Goal: Task Accomplishment & Management: Use online tool/utility

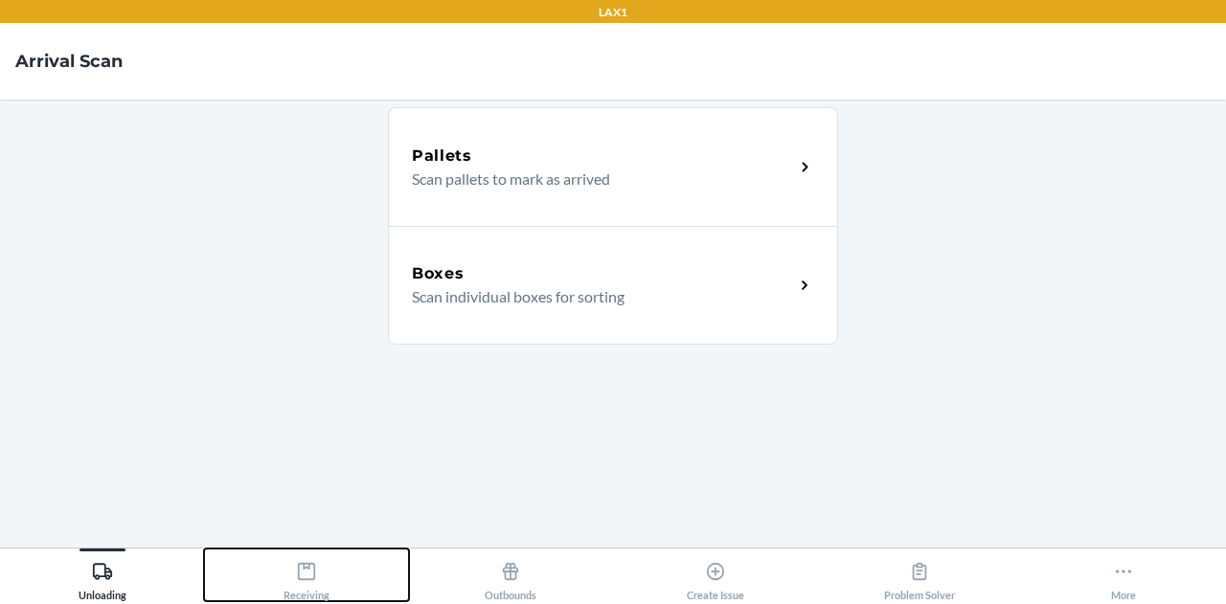
click at [329, 574] on button "Receiving" at bounding box center [306, 575] width 204 height 53
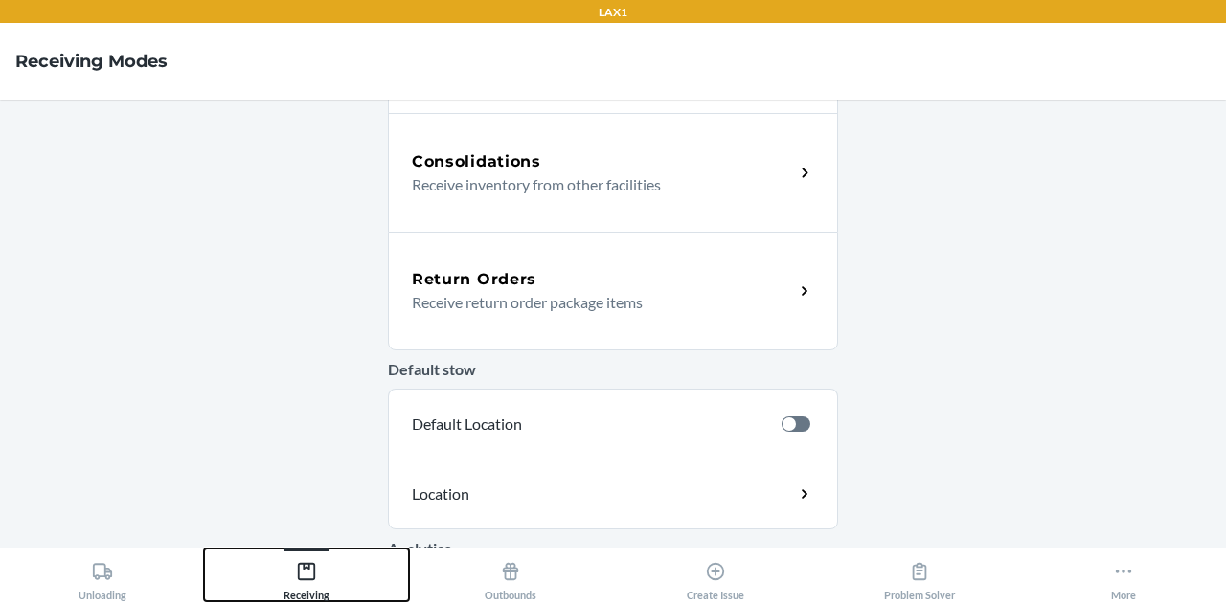
scroll to position [486, 0]
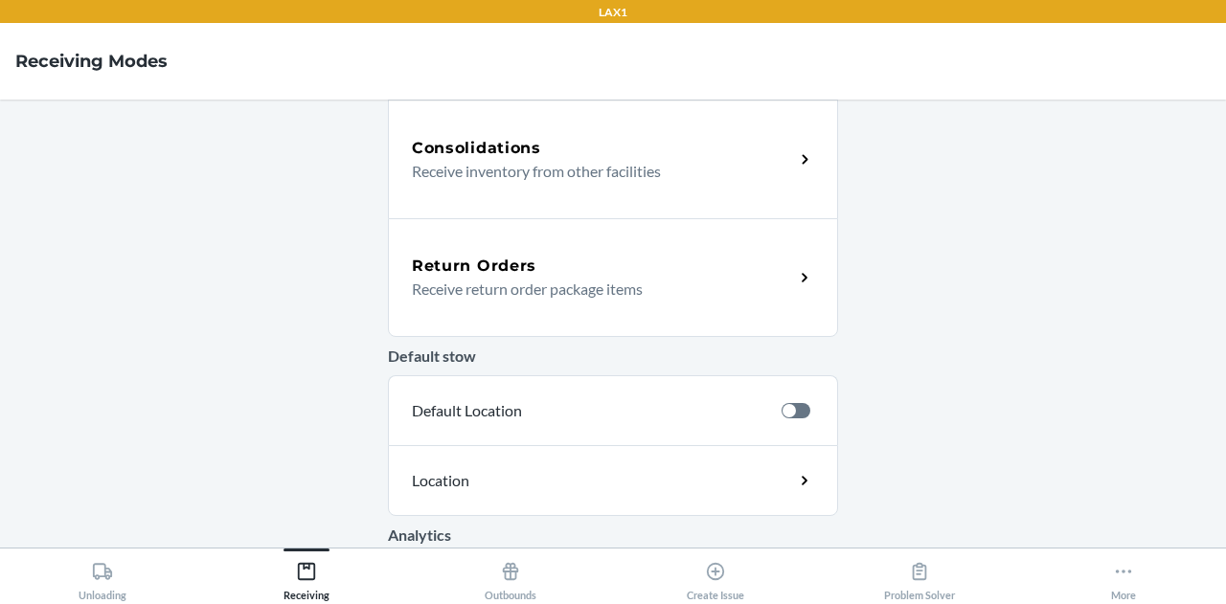
click at [592, 278] on p "Receive return order package items" at bounding box center [595, 289] width 367 height 23
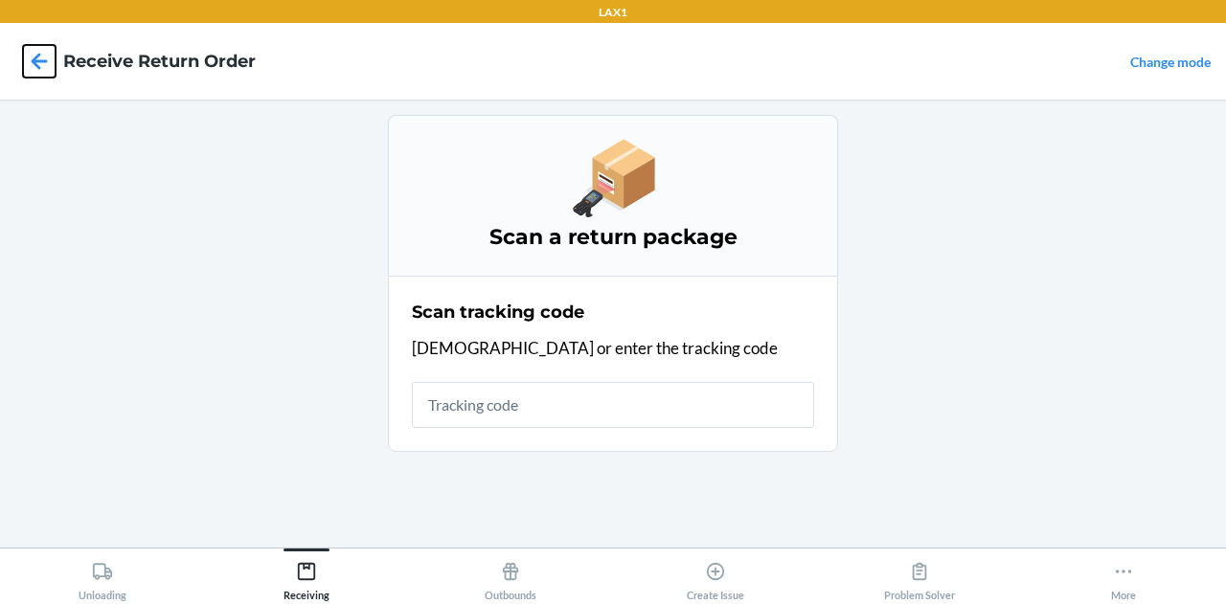
click at [31, 64] on icon at bounding box center [39, 61] width 33 height 33
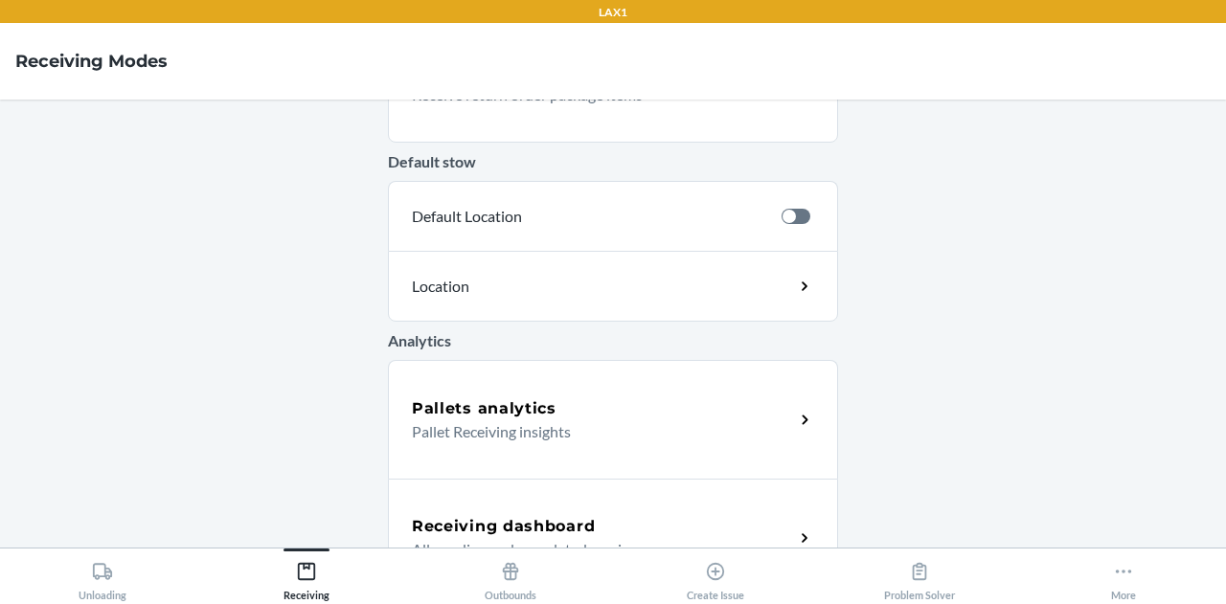
scroll to position [729, 0]
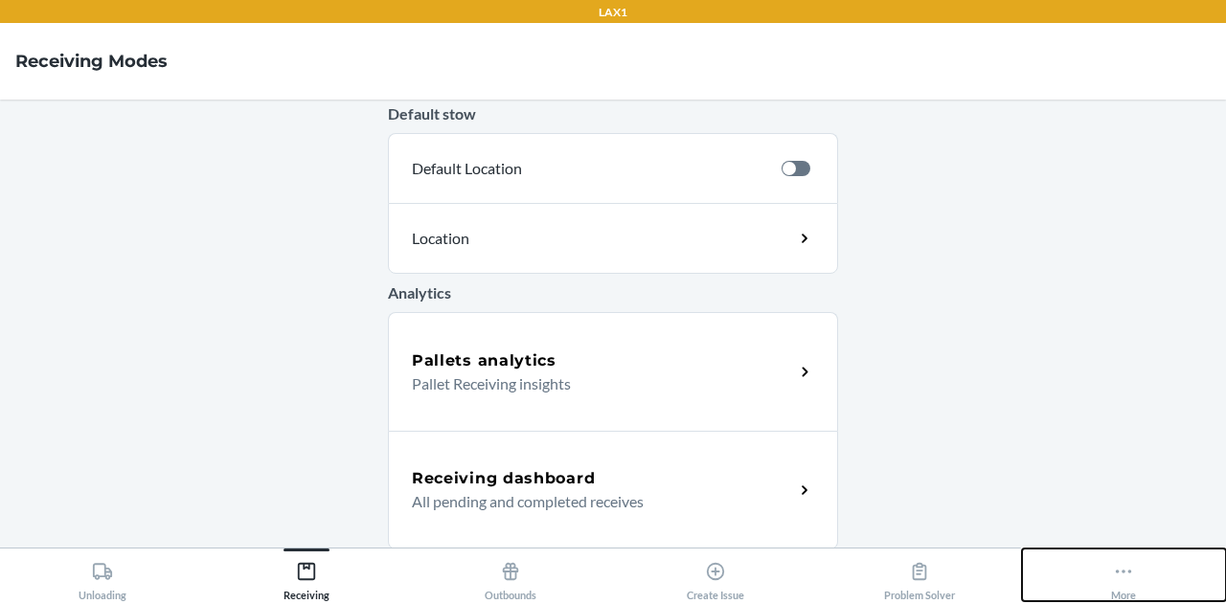
click at [1132, 574] on icon at bounding box center [1123, 571] width 21 height 21
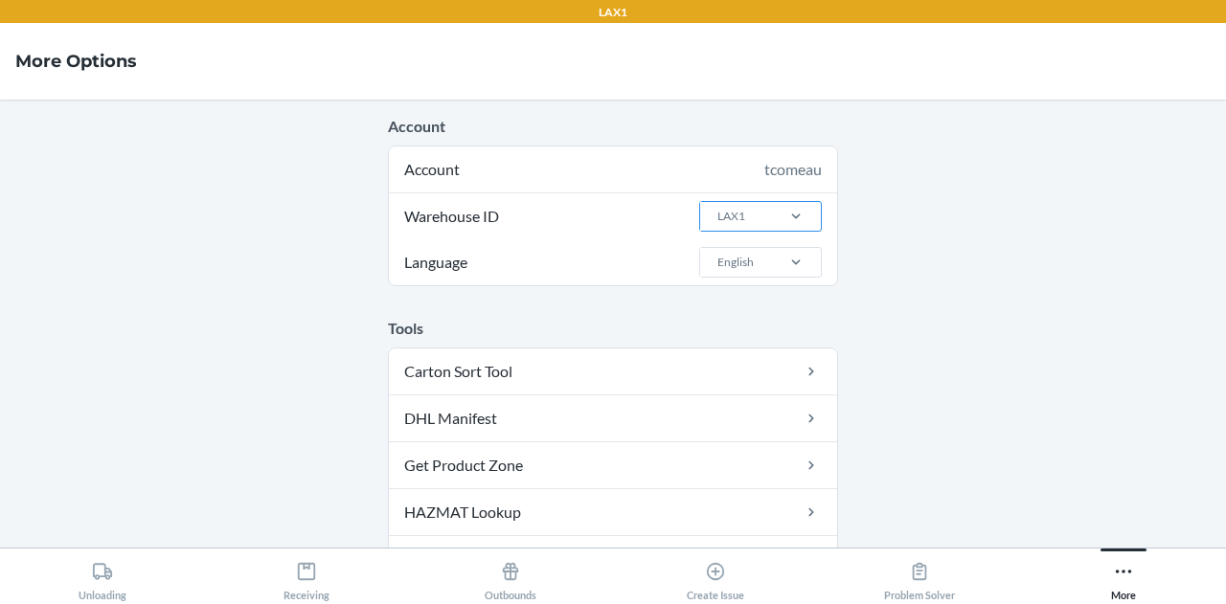
click at [754, 217] on div "LAX1" at bounding box center [735, 216] width 71 height 29
click at [717, 217] on input "Warehouse ID LAX1" at bounding box center [716, 216] width 2 height 17
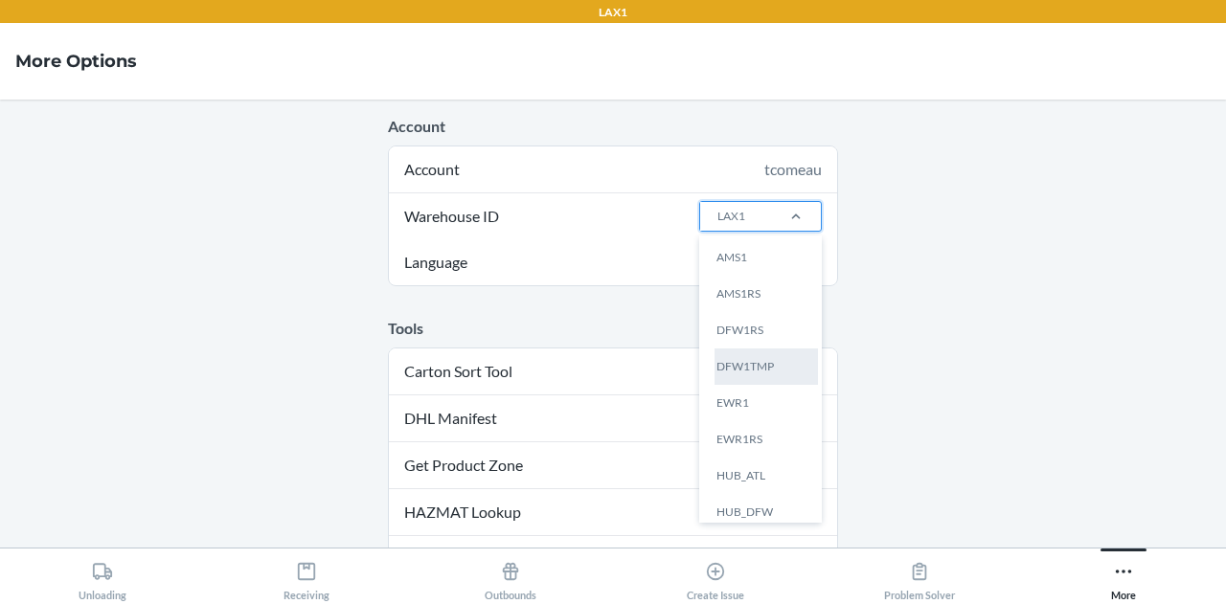
click at [751, 376] on div "DFW1TMP" at bounding box center [765, 367] width 103 height 36
click at [717, 225] on input "Warehouse ID option DFW1TMP focused, 4 of 25. 25 results available. Use Up and …" at bounding box center [716, 216] width 2 height 17
click at [945, 284] on main "Account Account tcomeau Warehouse ID option DFW1RS focused, 3 of 25. 25 results…" at bounding box center [613, 324] width 1226 height 448
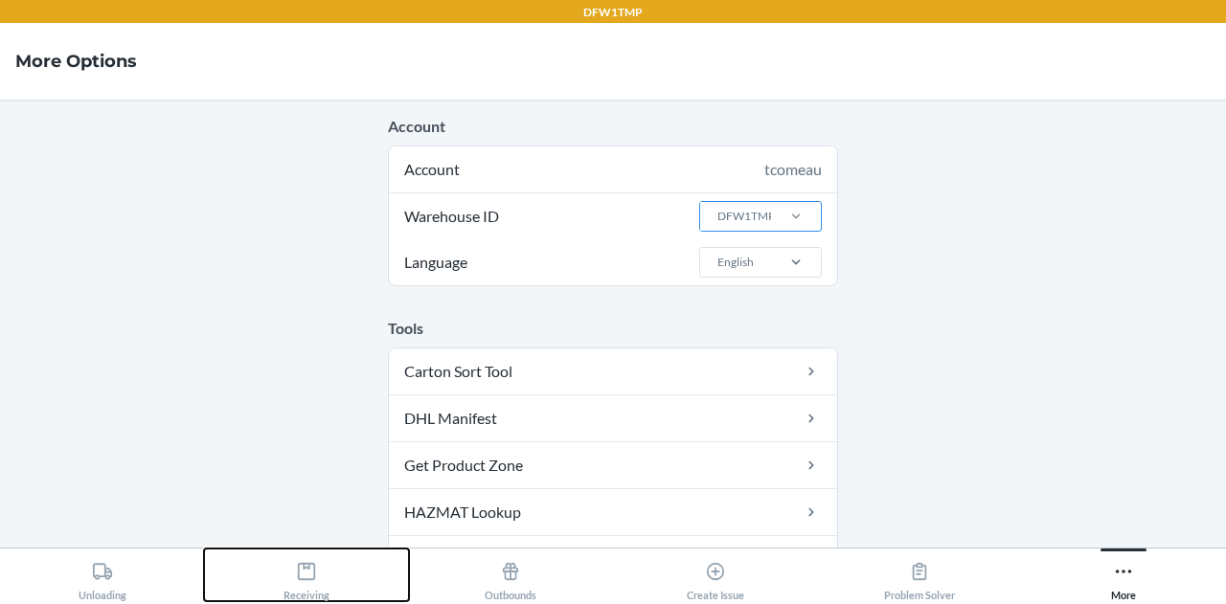
click at [314, 581] on icon at bounding box center [306, 571] width 21 height 21
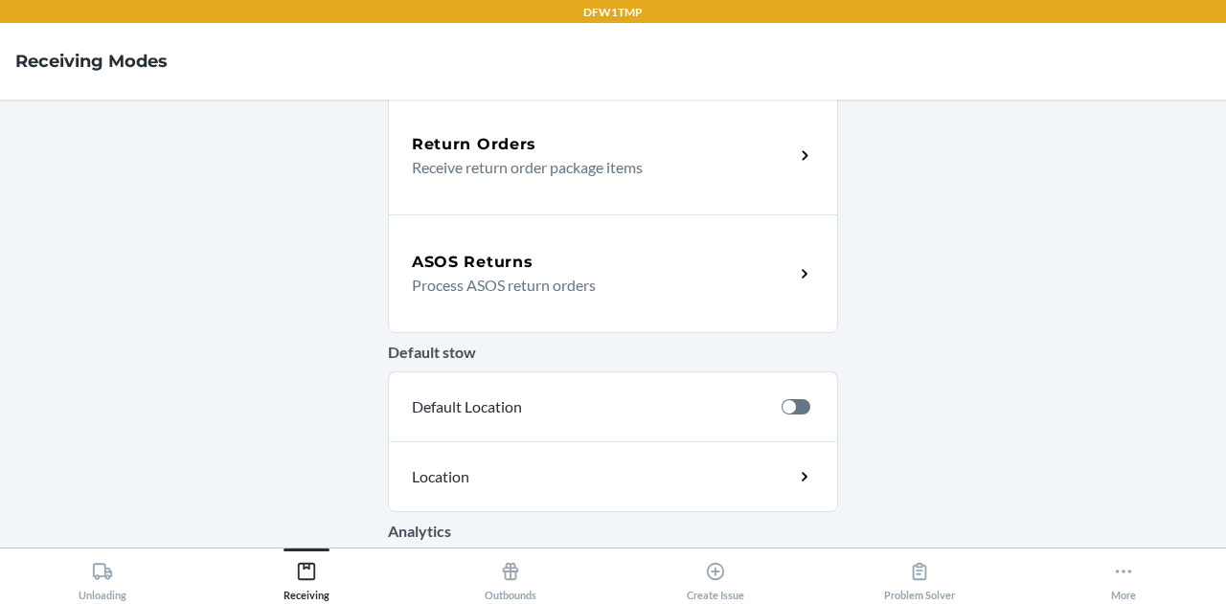
click at [605, 283] on p "Process ASOS return orders" at bounding box center [595, 285] width 367 height 23
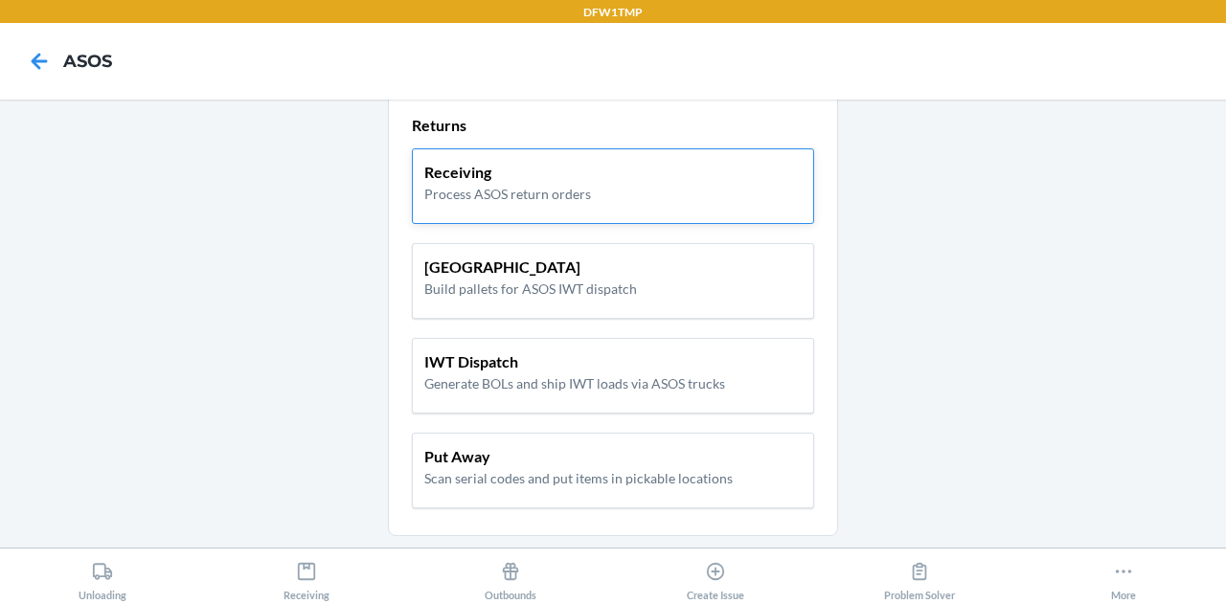
click at [567, 184] on p "Process ASOS return orders" at bounding box center [507, 194] width 167 height 20
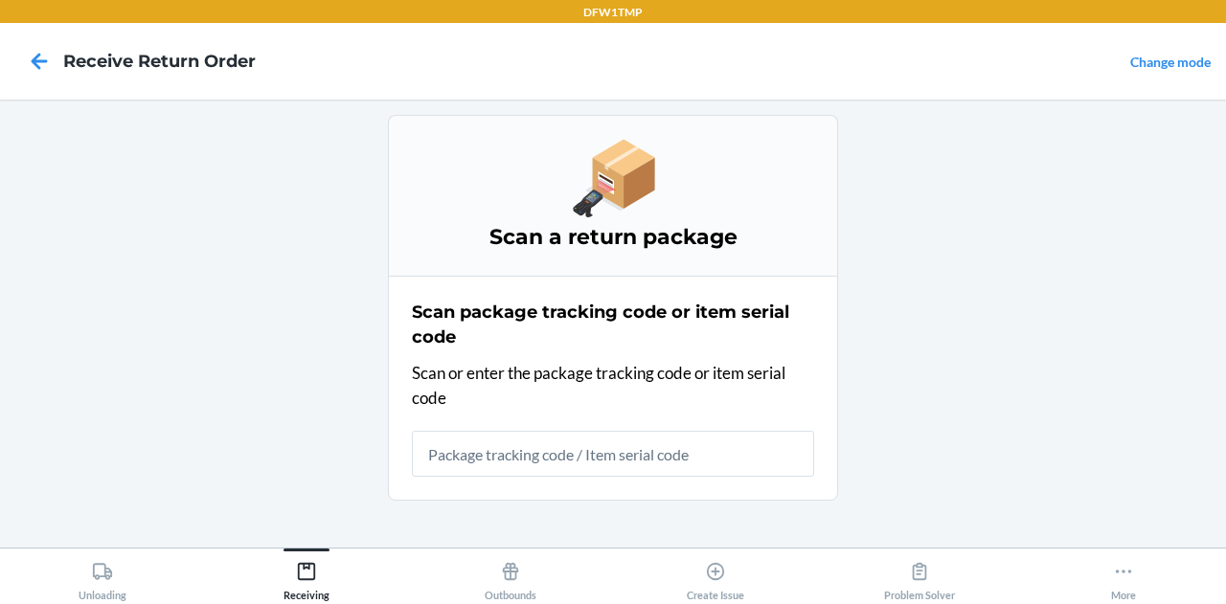
click at [501, 454] on input "text" at bounding box center [613, 454] width 402 height 46
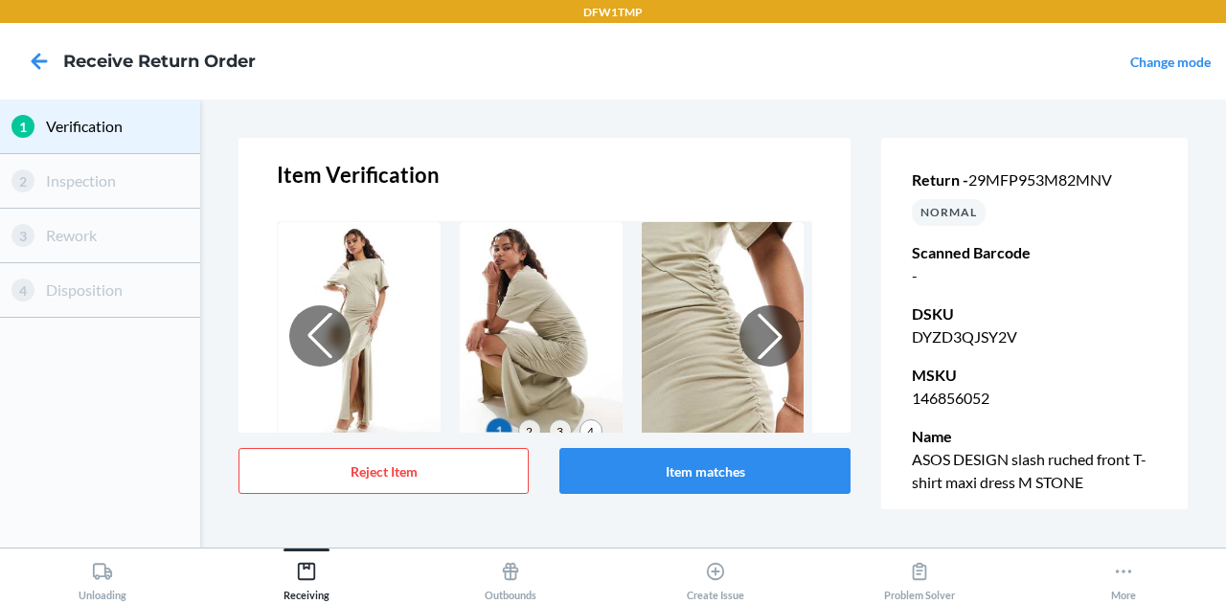
scroll to position [16, 0]
click at [34, 66] on icon at bounding box center [39, 61] width 33 height 33
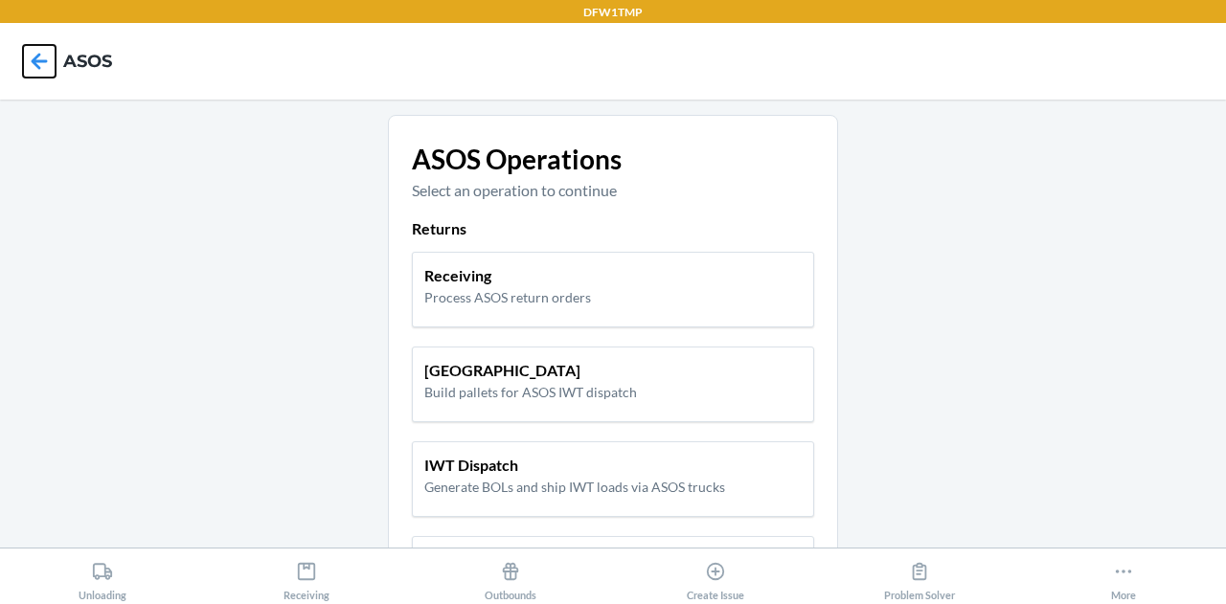
scroll to position [103, 0]
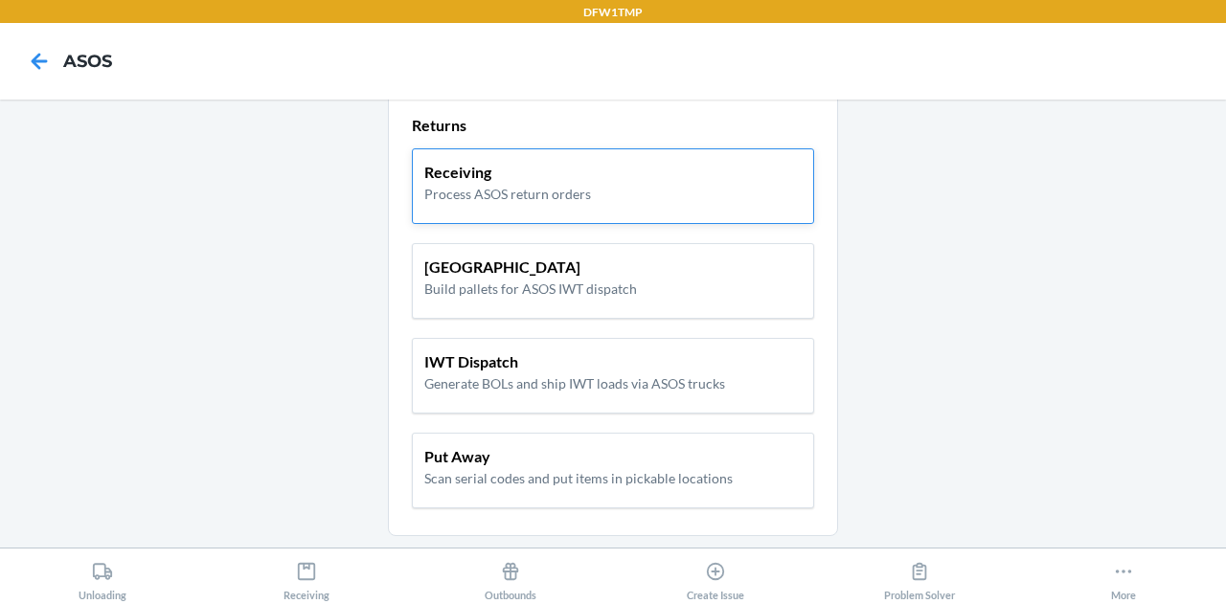
click at [558, 184] on p "Process ASOS return orders" at bounding box center [507, 194] width 167 height 20
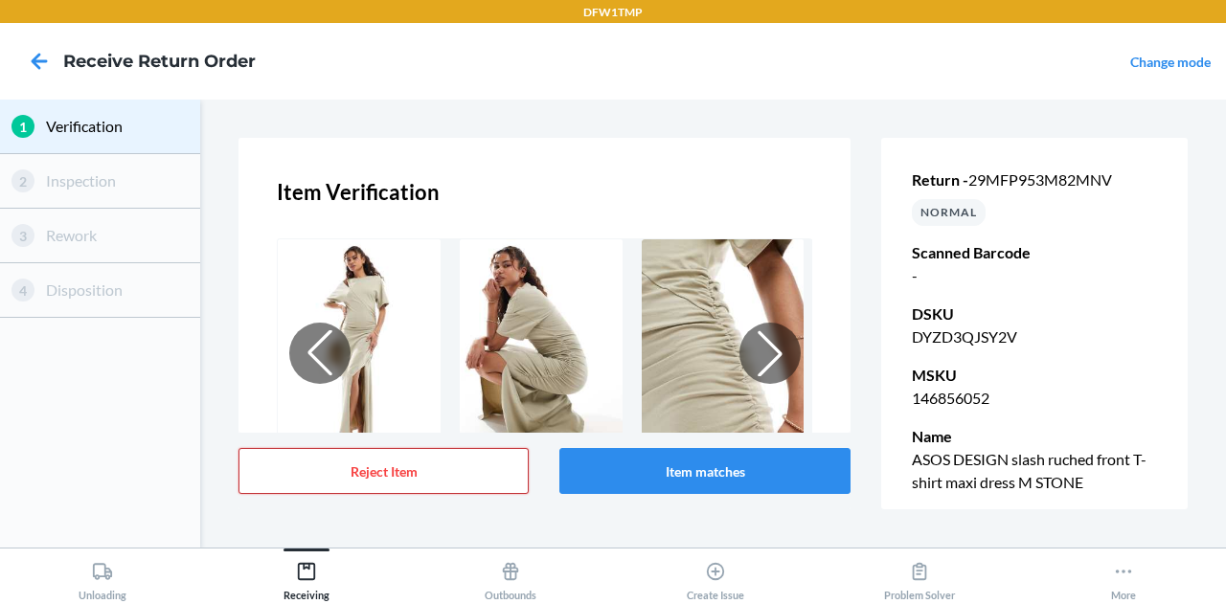
click at [414, 470] on button "Reject Item" at bounding box center [383, 471] width 291 height 46
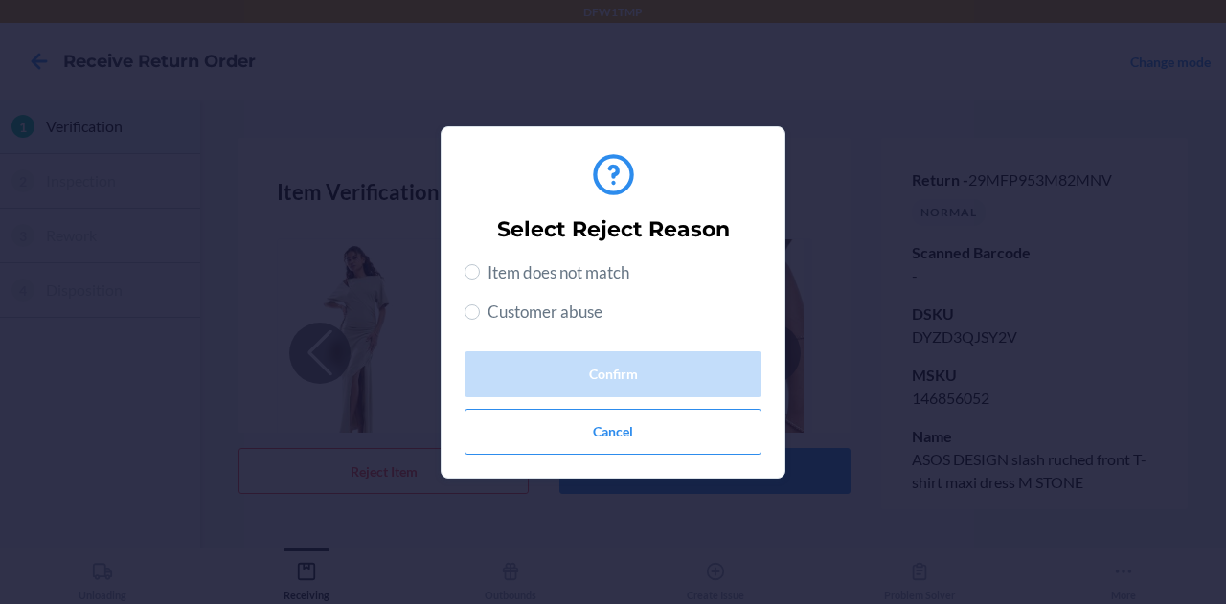
click at [471, 259] on div "Select Reject Reason Item does not match Customer abuse Confirm Cancel" at bounding box center [612, 303] width 297 height 320
click at [481, 273] on label "Item does not match" at bounding box center [546, 272] width 165 height 25
click at [480, 273] on input "Item does not match" at bounding box center [471, 271] width 15 height 15
radio input "true"
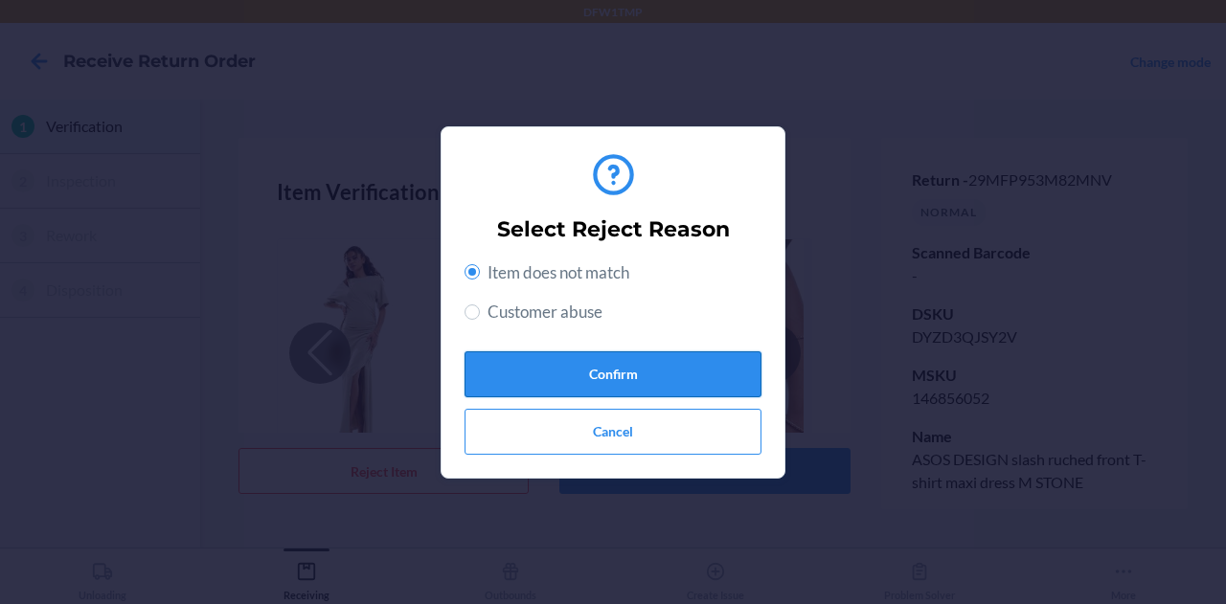
click at [580, 363] on button "Confirm" at bounding box center [612, 374] width 297 height 46
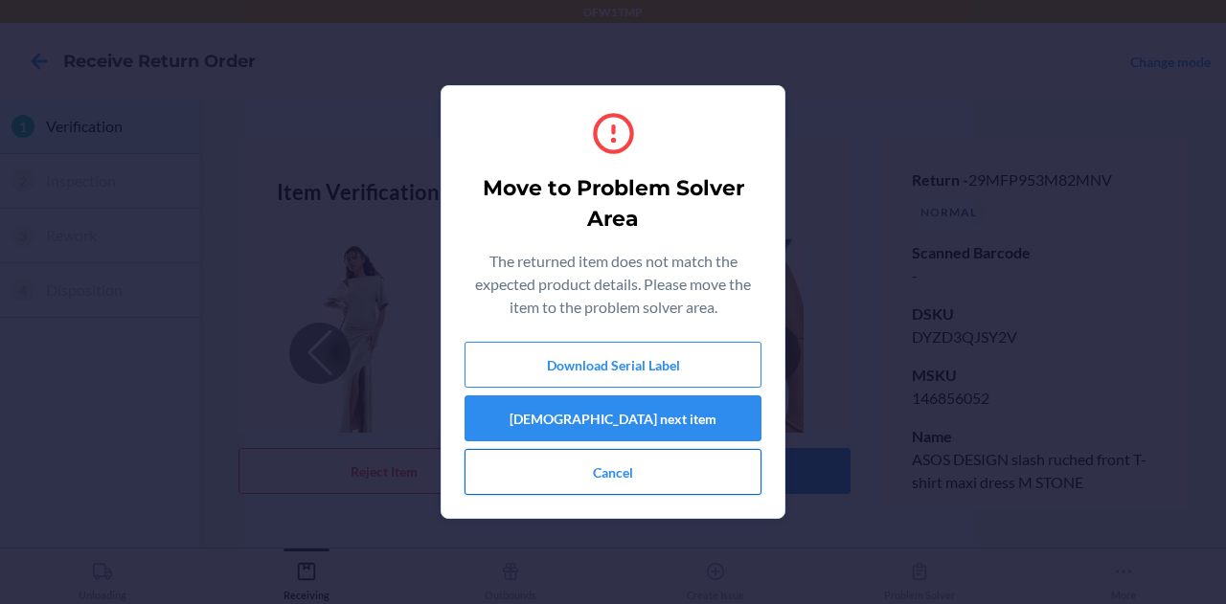
click at [632, 477] on button "Cancel" at bounding box center [612, 472] width 297 height 46
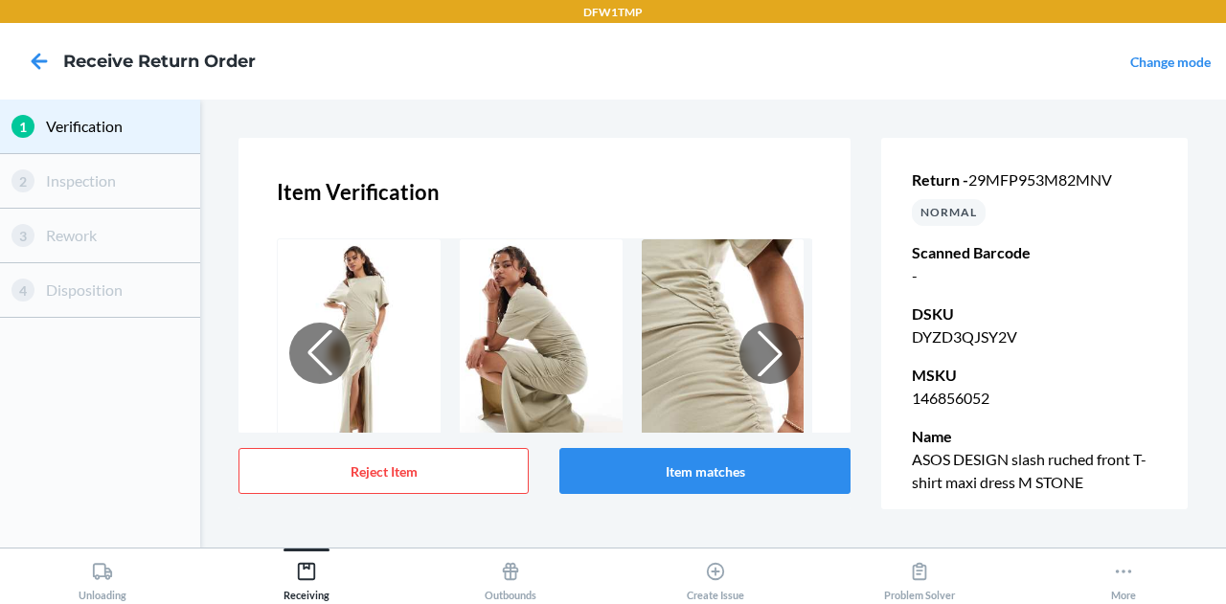
click at [1065, 179] on span "29MFP953M82MNV" at bounding box center [1040, 179] width 144 height 18
copy span "29MFP953M82MNV"
click at [30, 73] on icon at bounding box center [39, 61] width 33 height 33
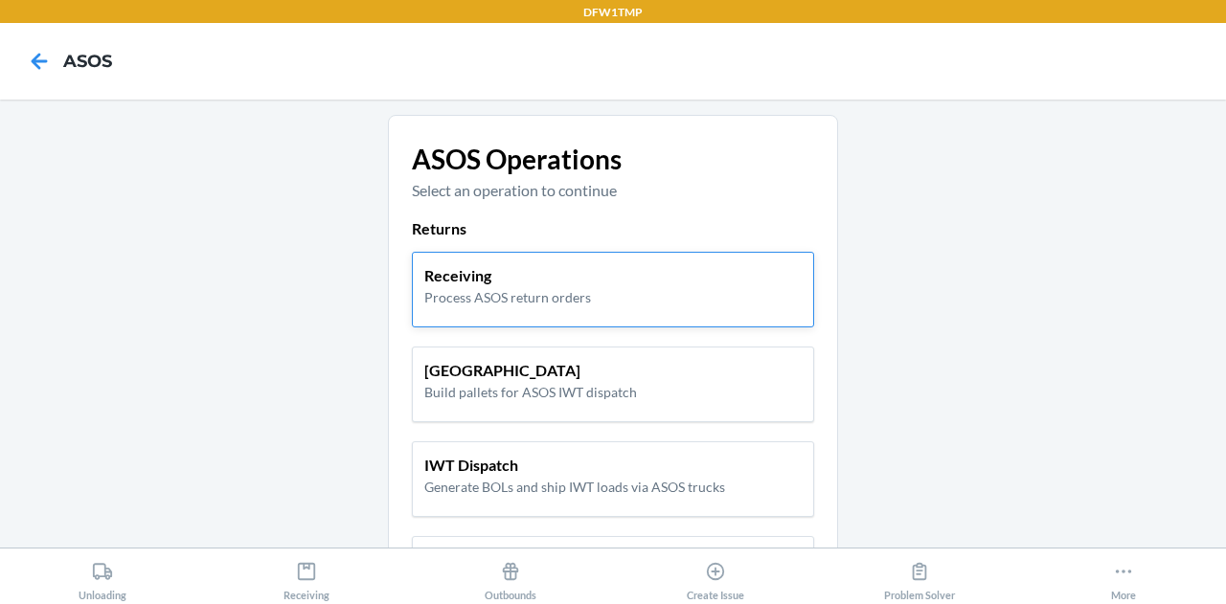
click at [535, 295] on p "Process ASOS return orders" at bounding box center [507, 297] width 167 height 20
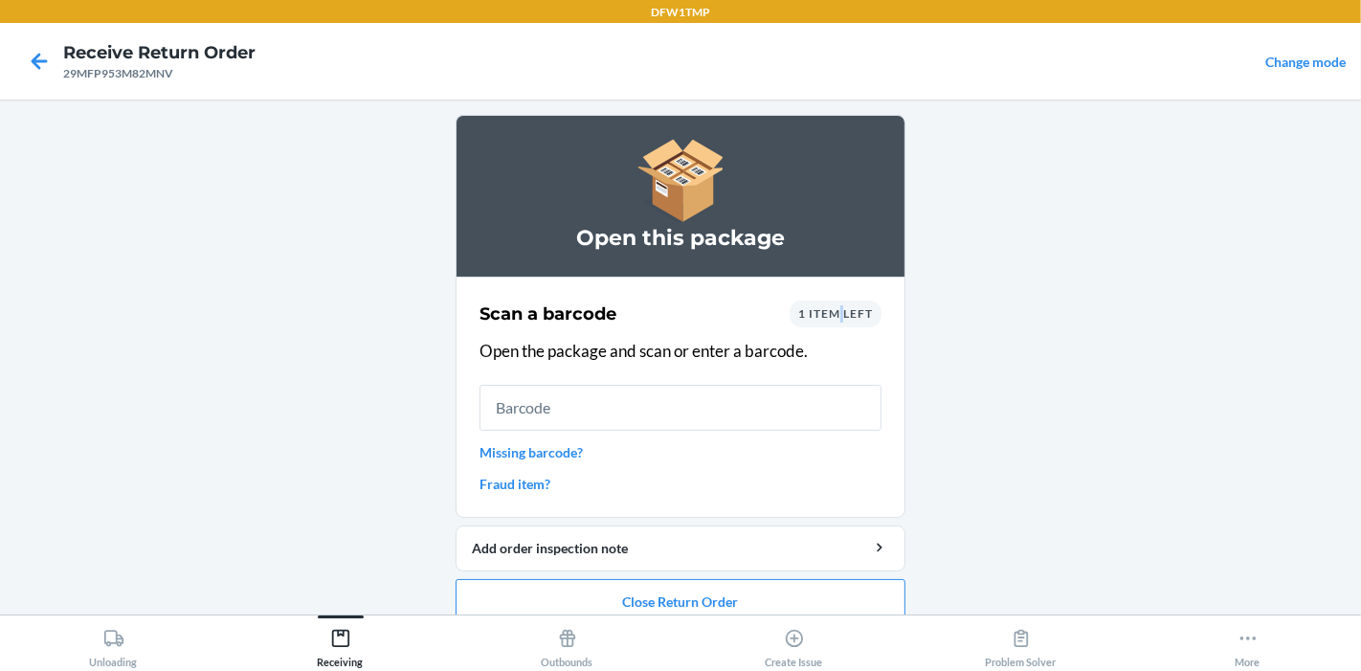
drag, startPoint x: 837, startPoint y: 313, endPoint x: 827, endPoint y: 315, distance: 9.8
click at [827, 315] on span "1 item left" at bounding box center [836, 313] width 75 height 14
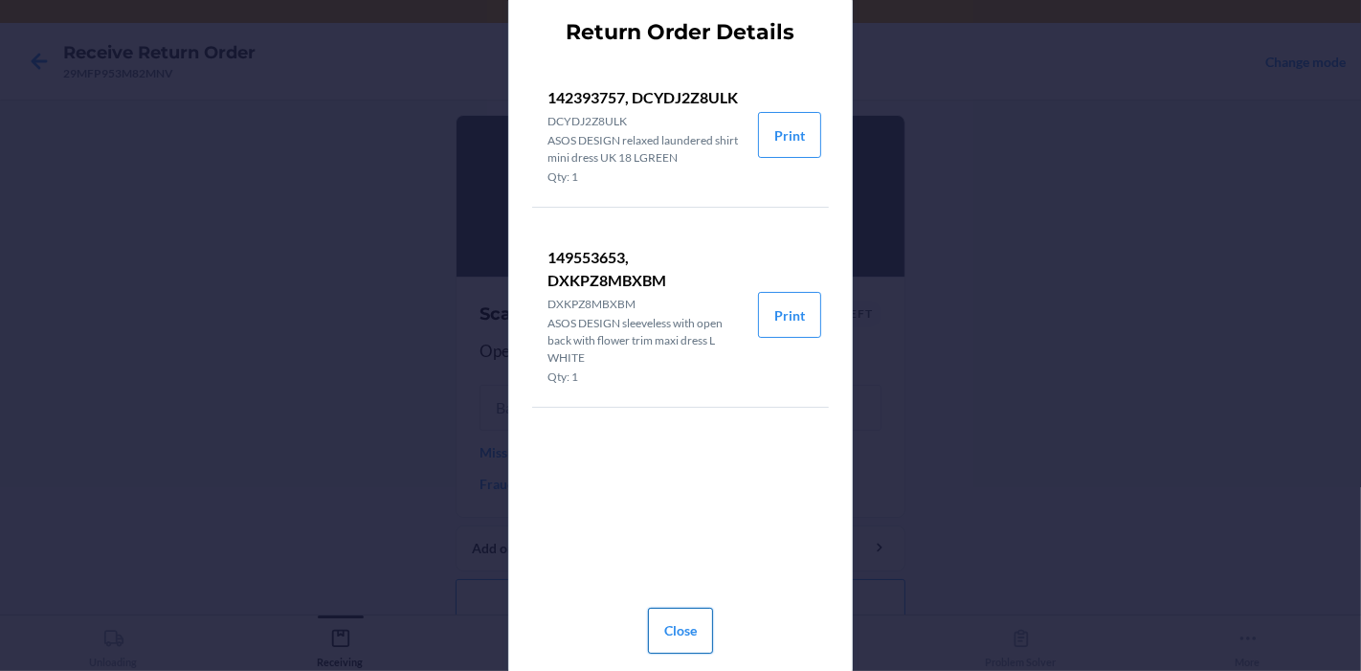
click at [689, 603] on button "Close" at bounding box center [680, 631] width 65 height 46
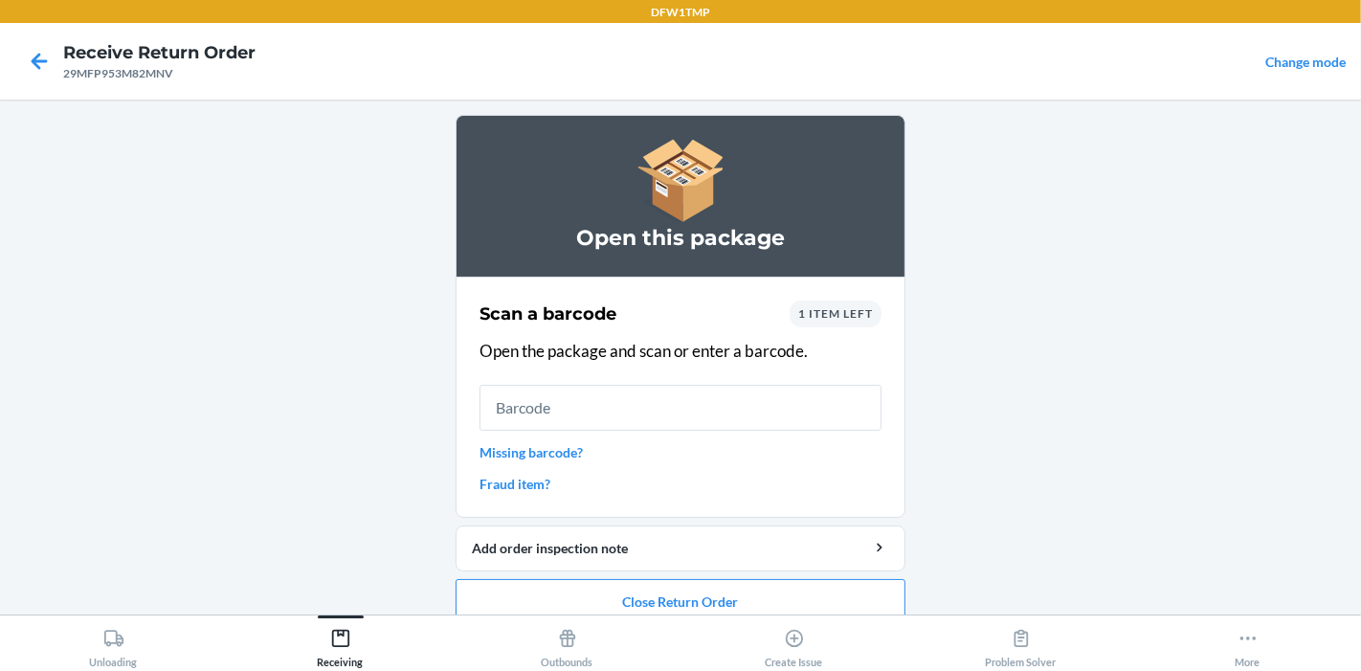
click at [1019, 422] on main "Open this package Scan a barcode 1 item left Open the package and scan or enter…" at bounding box center [680, 357] width 1361 height 515
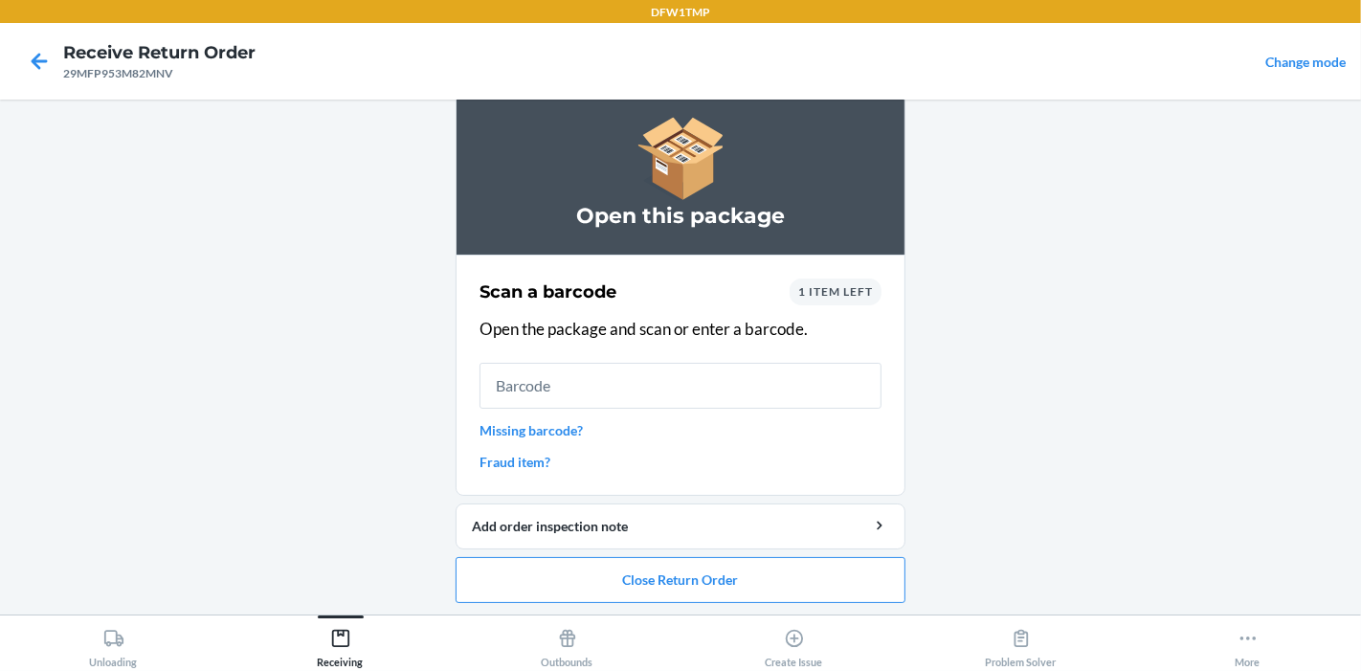
scroll to position [23, 0]
